Goal: Task Accomplishment & Management: Use online tool/utility

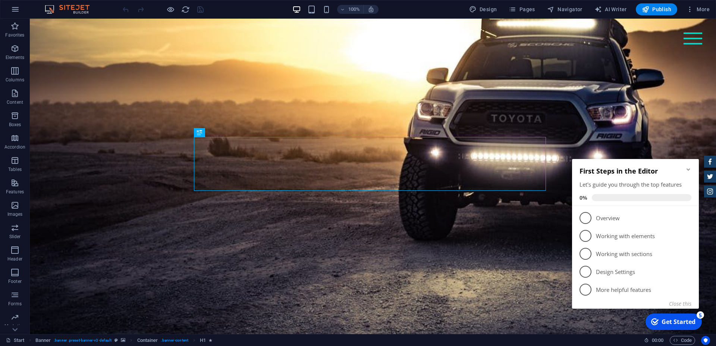
click at [687, 169] on icon "Minimize checklist" at bounding box center [688, 169] width 6 height 6
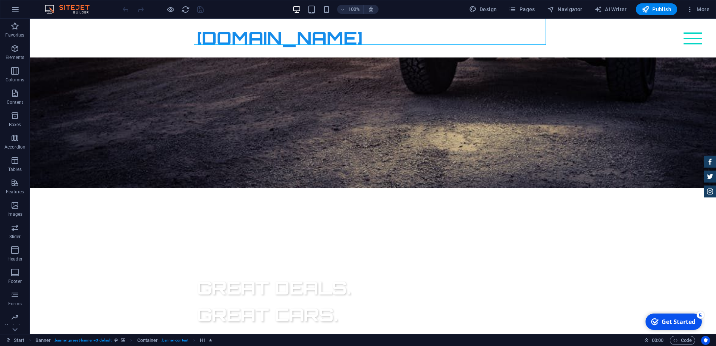
scroll to position [12, 0]
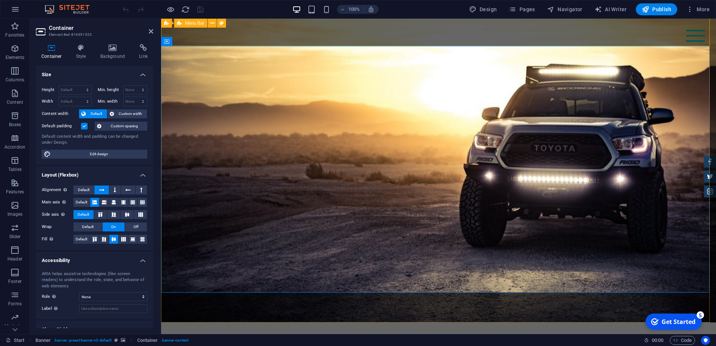
click at [480, 322] on div "Start Subpage Peugeot 3008 1.2 PureTech / TVA deductibil / 03.2018/ 178.000 km …" at bounding box center [438, 341] width 555 height 39
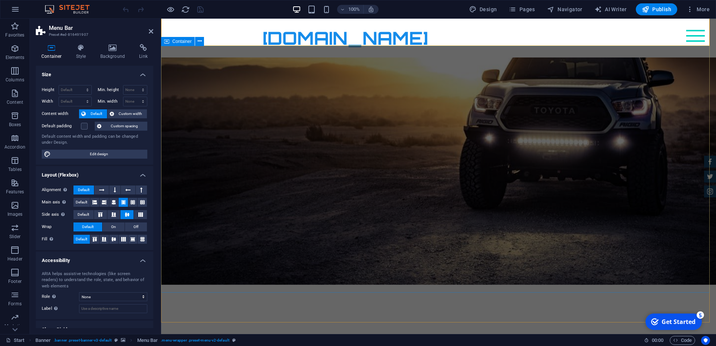
scroll to position [88, 0]
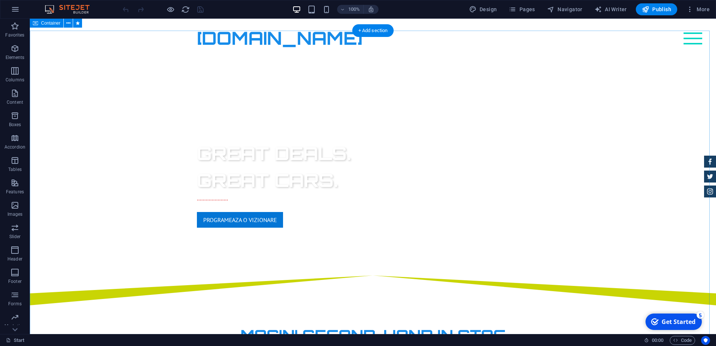
scroll to position [278, 0]
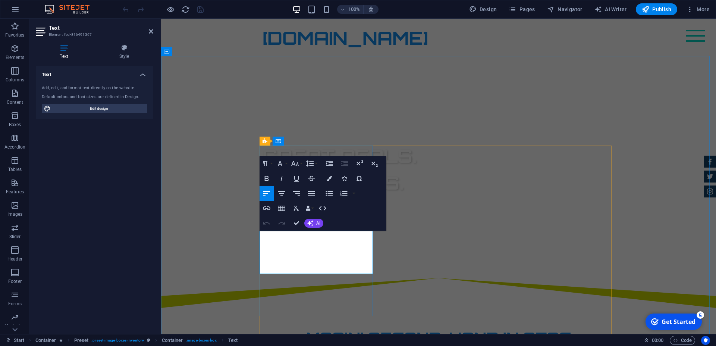
drag, startPoint x: 296, startPoint y: 268, endPoint x: 256, endPoint y: 232, distance: 53.6
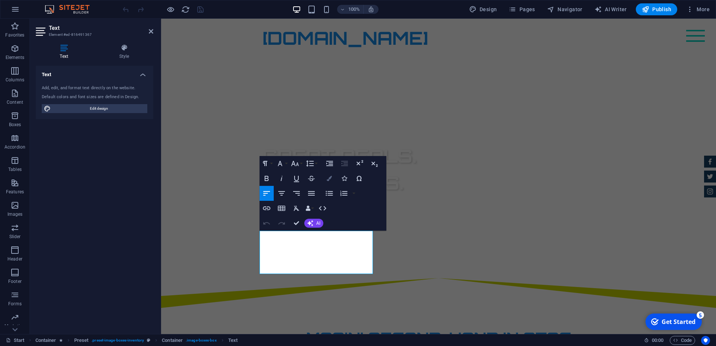
click at [331, 178] on icon "button" at bounding box center [329, 178] width 5 height 5
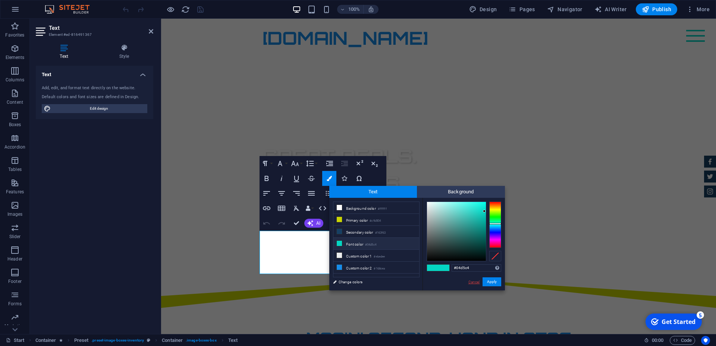
click at [474, 279] on link "Cancel" at bounding box center [473, 282] width 13 height 6
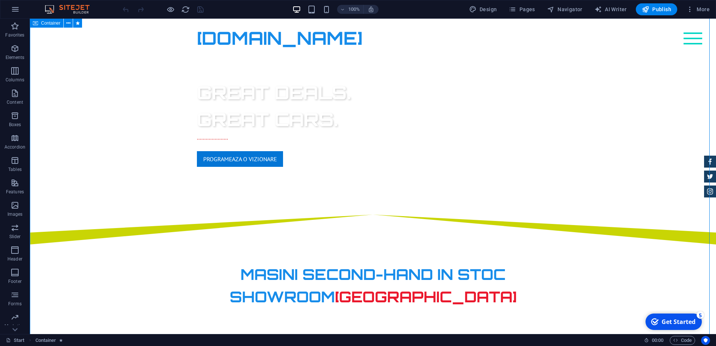
scroll to position [316, 0]
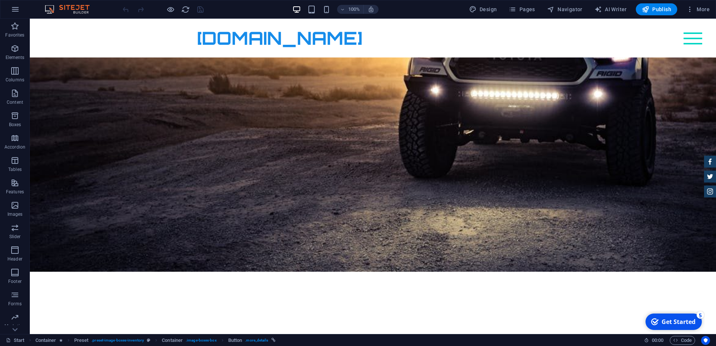
scroll to position [0, 0]
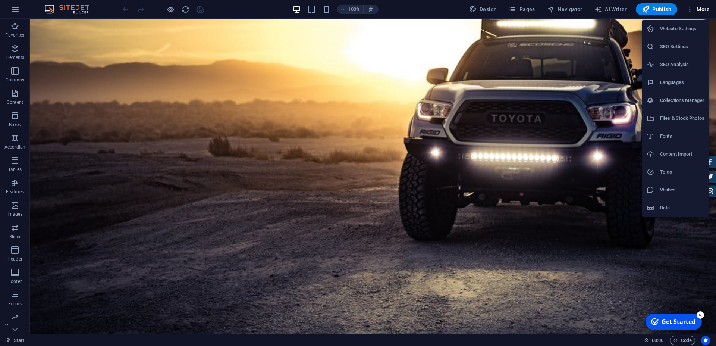
click at [598, 27] on div at bounding box center [358, 173] width 716 height 346
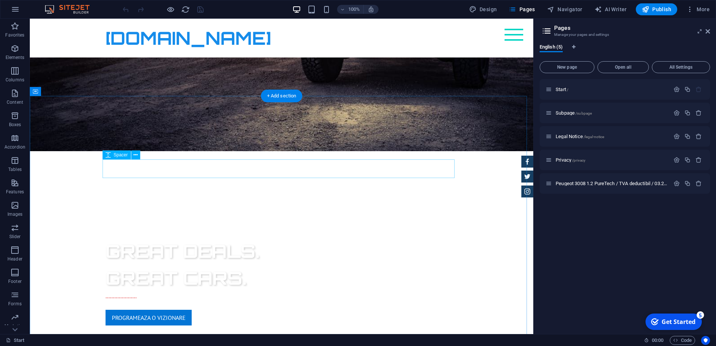
scroll to position [266, 0]
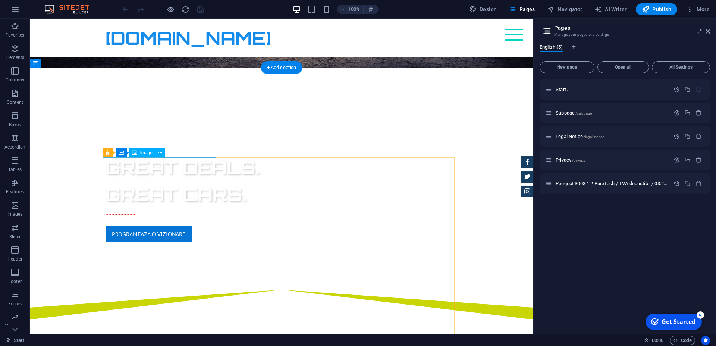
click at [161, 151] on icon at bounding box center [160, 153] width 4 height 8
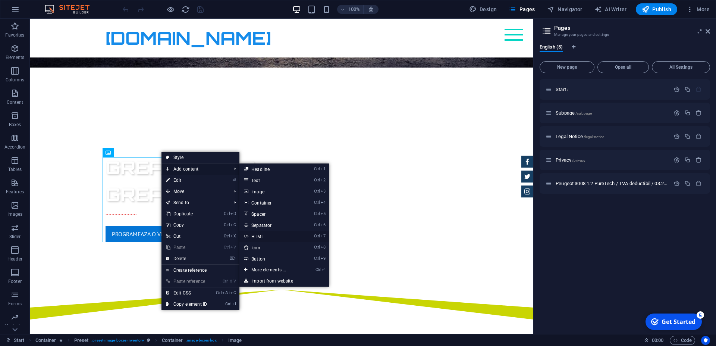
click at [262, 237] on link "Ctrl 7 HTML" at bounding box center [270, 235] width 62 height 11
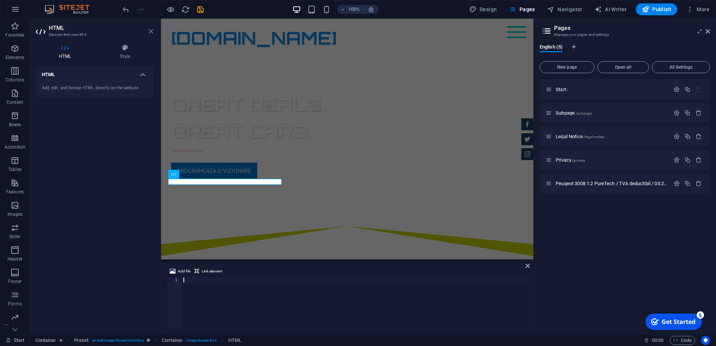
click at [149, 31] on icon at bounding box center [151, 31] width 4 height 6
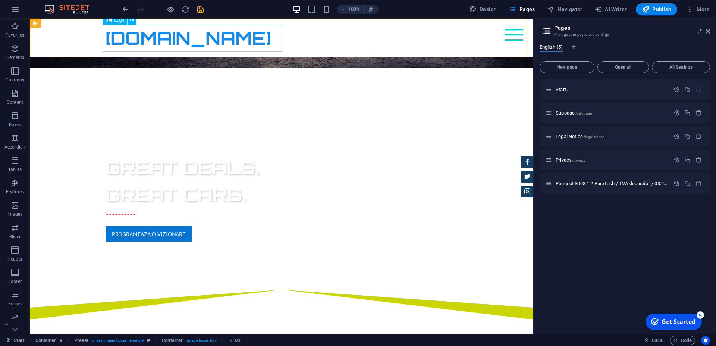
scroll to position [330, 0]
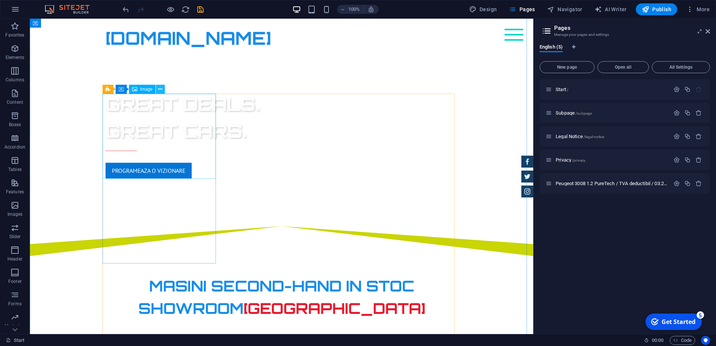
click at [159, 89] on icon at bounding box center [160, 89] width 4 height 8
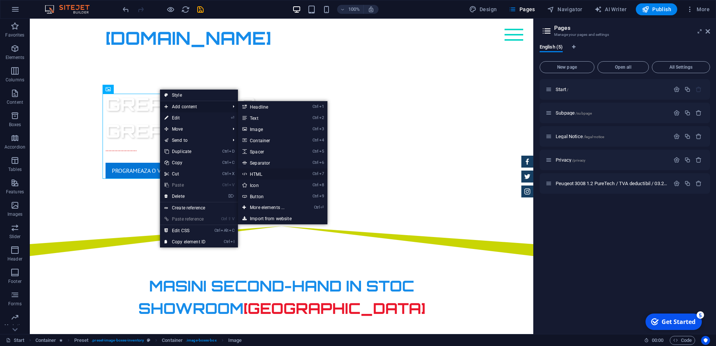
click at [266, 174] on link "Ctrl 7 HTML" at bounding box center [269, 173] width 62 height 11
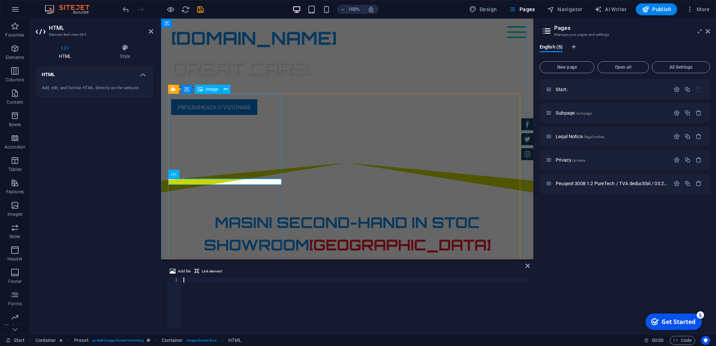
scroll to position [266, 0]
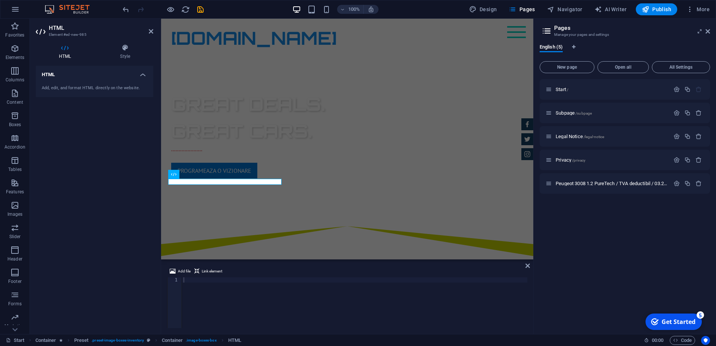
click at [73, 85] on div "Add, edit, and format HTML directly on the website." at bounding box center [94, 88] width 105 height 6
click at [126, 47] on icon at bounding box center [125, 47] width 56 height 7
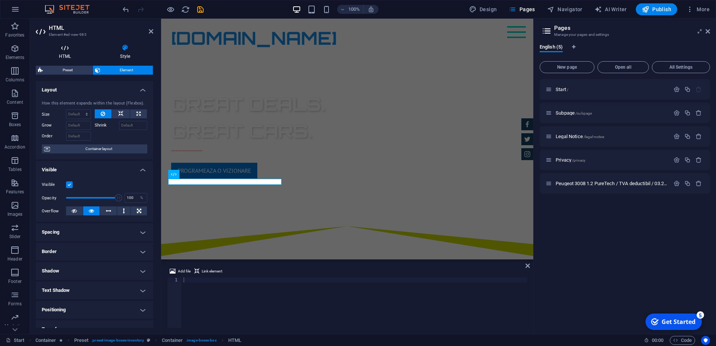
click at [75, 51] on icon at bounding box center [65, 47] width 58 height 7
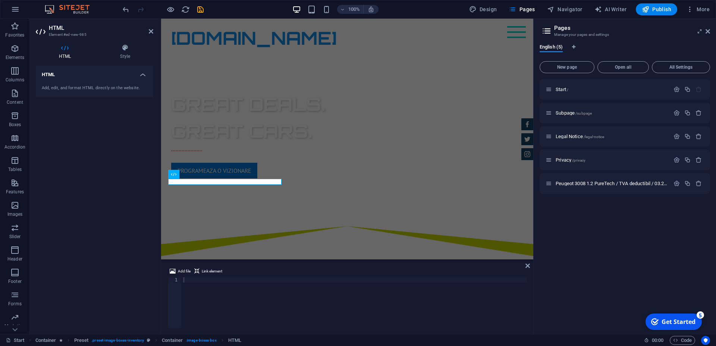
click at [57, 88] on div "Add, edit, and format HTML directly on the website." at bounding box center [94, 88] width 105 height 6
drag, startPoint x: 88, startPoint y: 69, endPoint x: 59, endPoint y: 50, distance: 34.0
click at [86, 68] on h4 "HTML" at bounding box center [94, 72] width 117 height 13
click at [75, 73] on h4 "HTML" at bounding box center [94, 75] width 117 height 18
click at [62, 49] on icon at bounding box center [65, 47] width 58 height 7
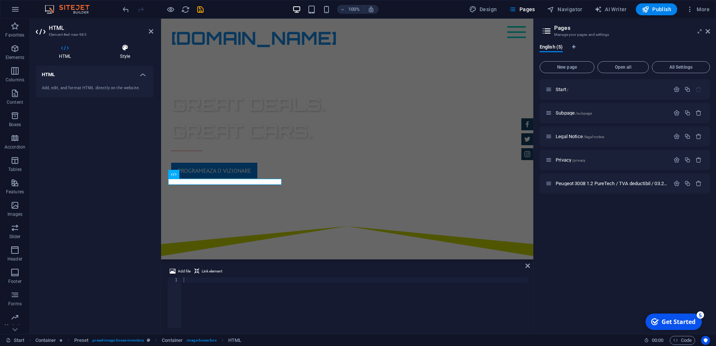
click at [128, 54] on h4 "Style" at bounding box center [125, 52] width 56 height 16
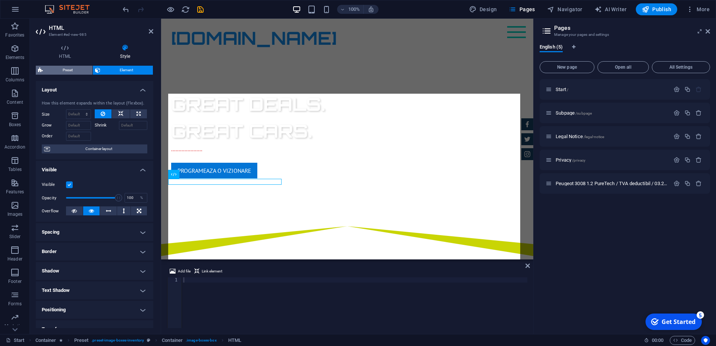
click at [82, 69] on span "Preset" at bounding box center [67, 70] width 45 height 9
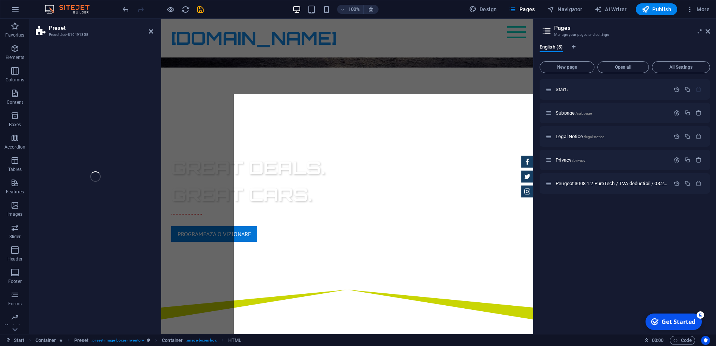
scroll to position [330, 0]
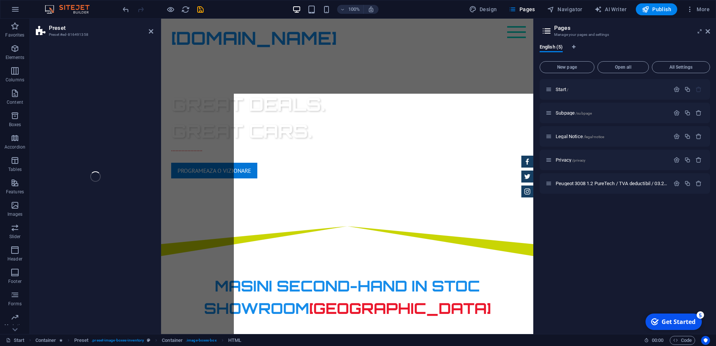
select select "px"
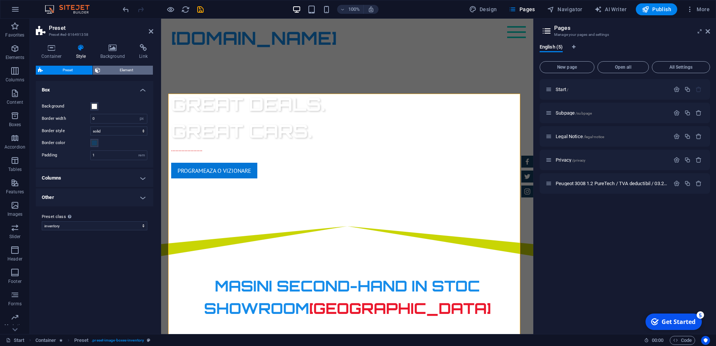
click at [110, 69] on span "Element" at bounding box center [127, 70] width 48 height 9
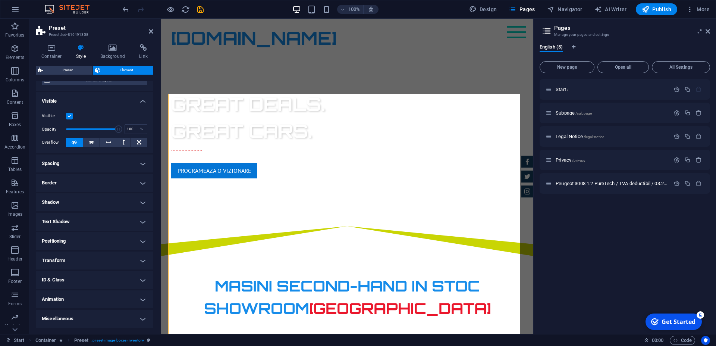
scroll to position [0, 0]
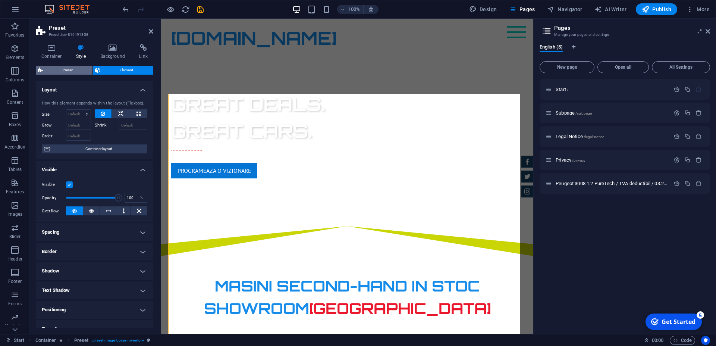
click at [65, 70] on span "Preset" at bounding box center [67, 70] width 45 height 9
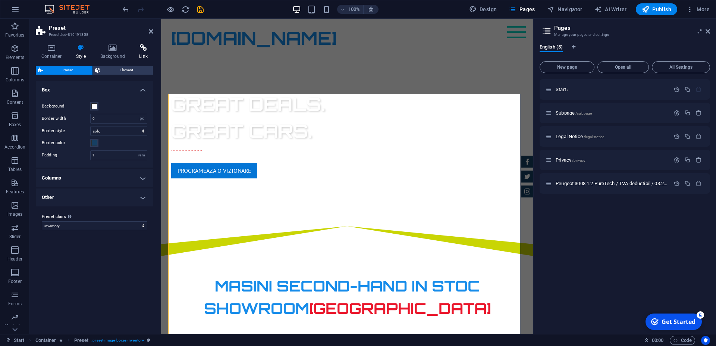
click at [143, 47] on icon at bounding box center [143, 47] width 20 height 7
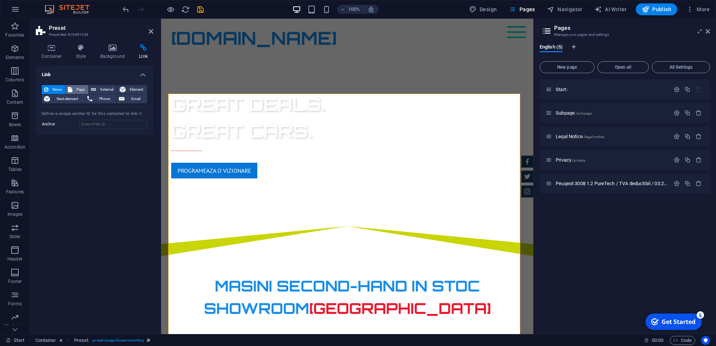
click at [82, 88] on span "Page" at bounding box center [81, 89] width 12 height 9
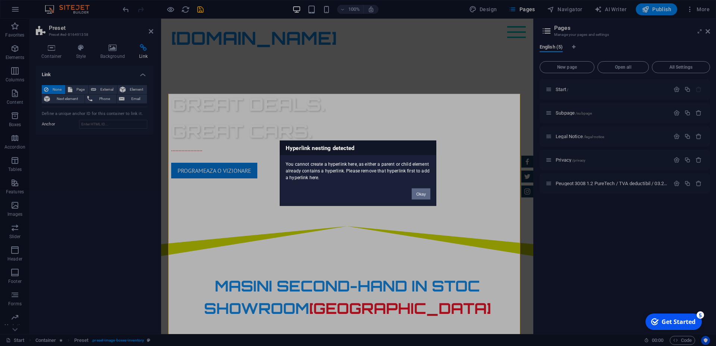
click at [418, 190] on button "Okay" at bounding box center [421, 193] width 19 height 11
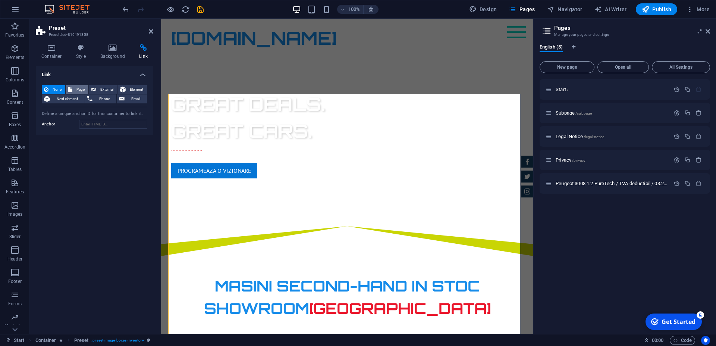
click at [86, 91] on span "Page" at bounding box center [81, 89] width 12 height 9
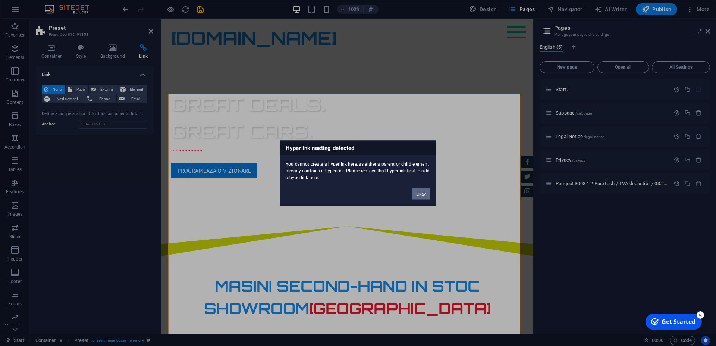
click at [425, 191] on button "Okay" at bounding box center [421, 193] width 19 height 11
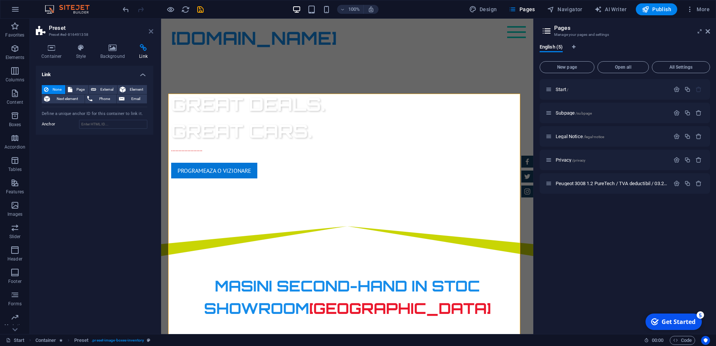
drag, startPoint x: 152, startPoint y: 31, endPoint x: 122, endPoint y: 13, distance: 35.4
click at [152, 31] on icon at bounding box center [151, 31] width 4 height 6
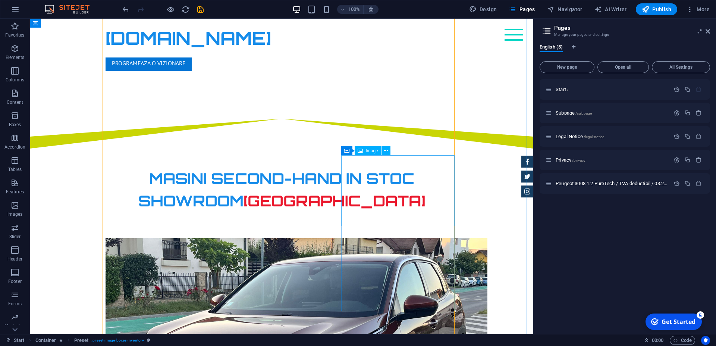
scroll to position [444, 0]
